Goal: Task Accomplishment & Management: Use online tool/utility

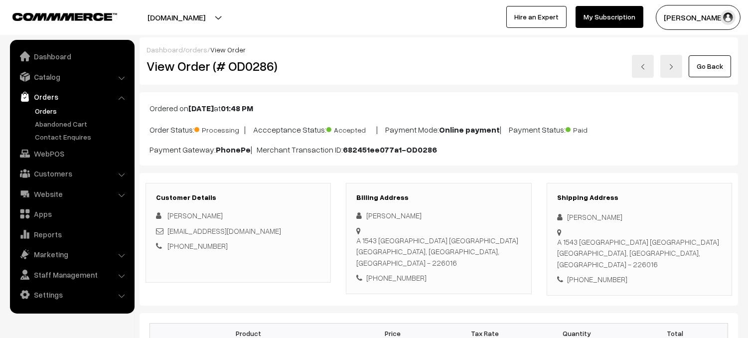
click at [53, 108] on link "Orders" at bounding box center [81, 111] width 99 height 10
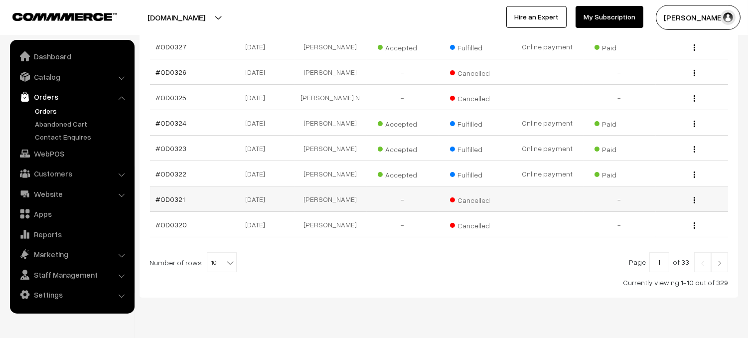
scroll to position [189, 0]
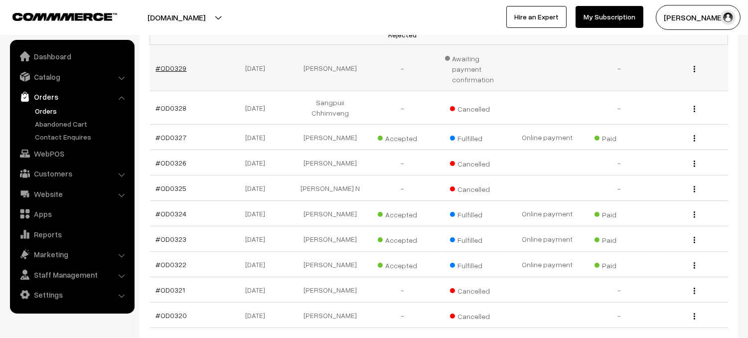
click at [163, 64] on link "#OD0329" at bounding box center [171, 68] width 31 height 8
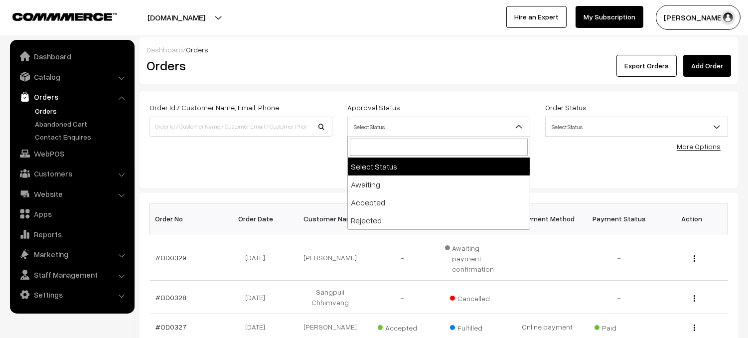
click at [433, 128] on span "Select Status" at bounding box center [439, 126] width 182 height 17
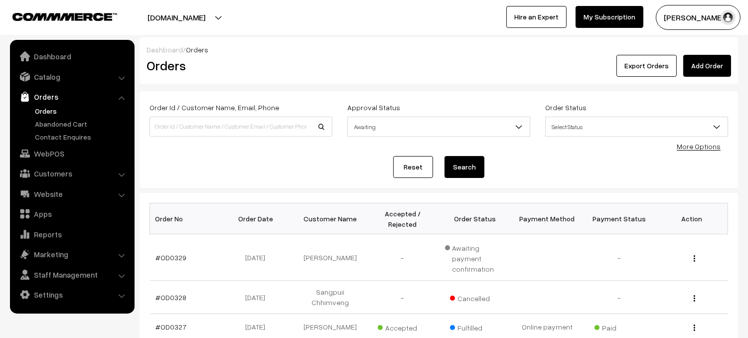
click at [464, 124] on span "Awaiting" at bounding box center [439, 126] width 182 height 17
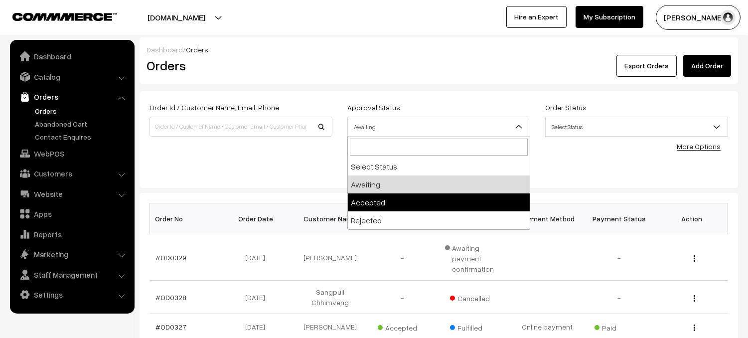
select select "1"
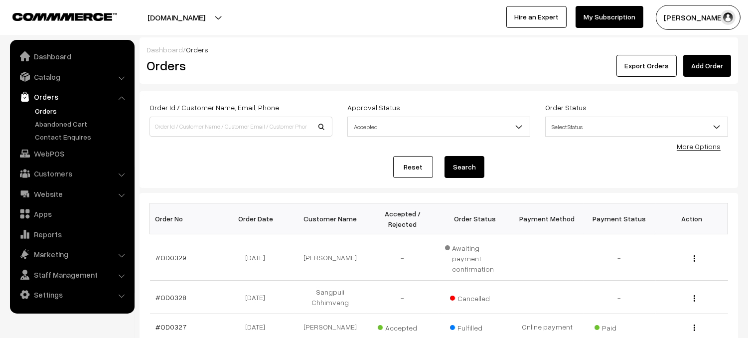
click at [478, 161] on button "Search" at bounding box center [464, 167] width 40 height 22
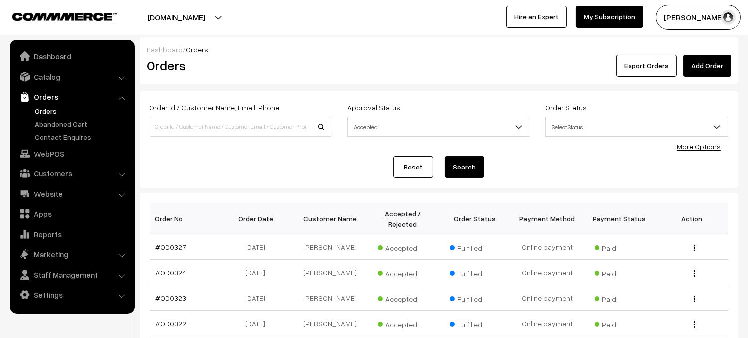
click at [432, 172] on link "Reset" at bounding box center [413, 167] width 40 height 22
